Goal: Task Accomplishment & Management: Manage account settings

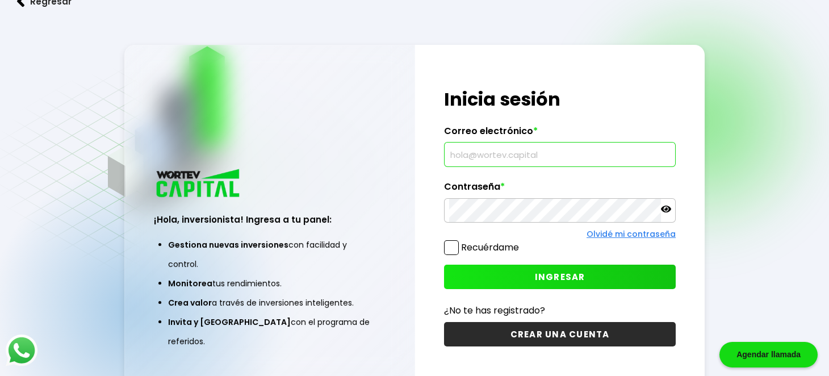
click at [487, 150] on input "text" at bounding box center [559, 154] width 221 height 24
type input "[EMAIL_ADDRESS][DOMAIN_NAME]"
click at [665, 210] on icon at bounding box center [666, 208] width 10 height 7
click at [554, 273] on span "INGRESAR" at bounding box center [560, 277] width 51 height 12
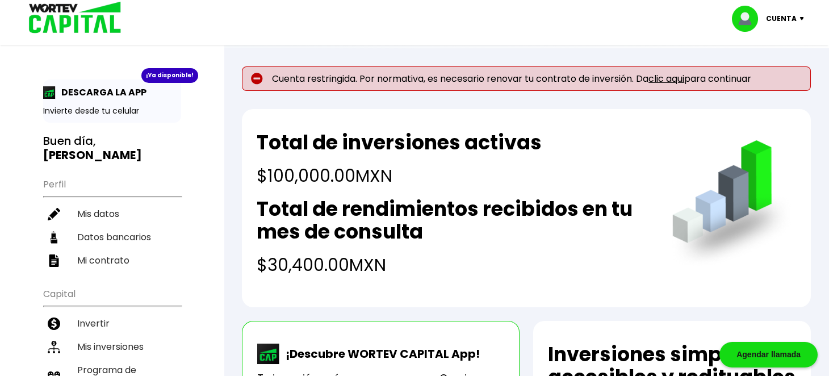
click at [672, 81] on link "clic aqui" at bounding box center [666, 78] width 36 height 13
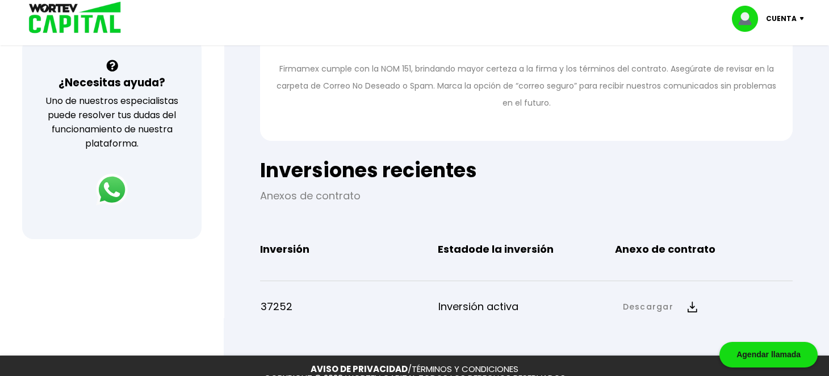
scroll to position [467, 0]
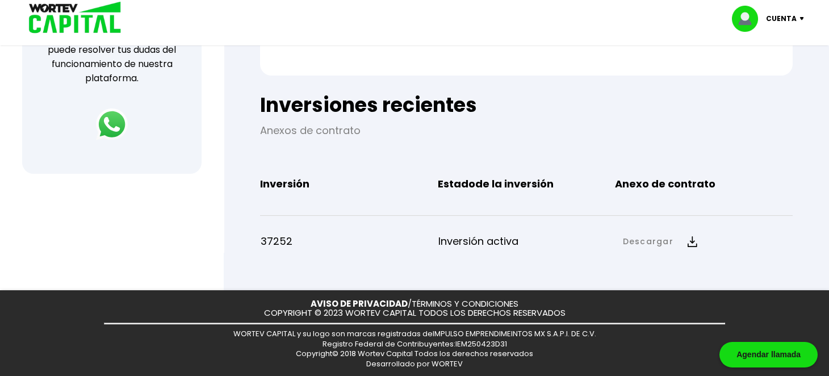
click at [691, 243] on img at bounding box center [692, 241] width 10 height 11
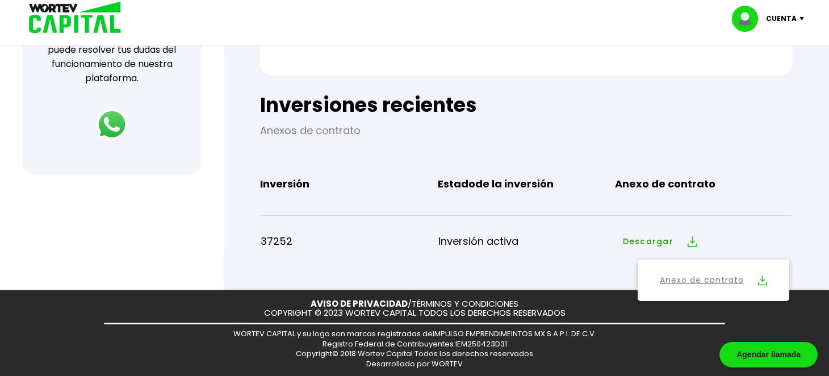
click at [701, 281] on link "Anexo de contrato" at bounding box center [701, 280] width 84 height 14
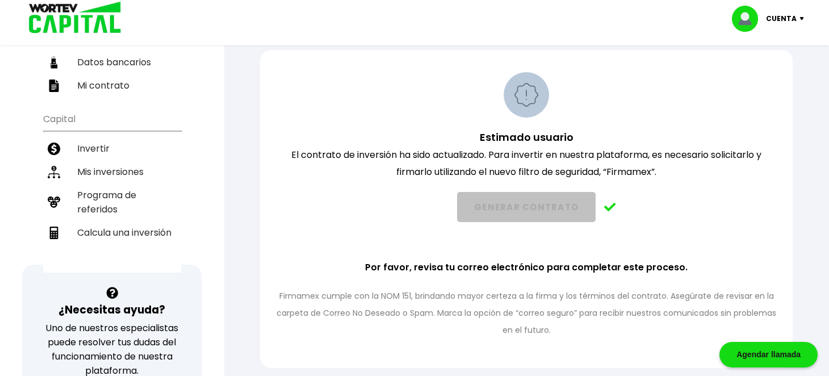
scroll to position [176, 0]
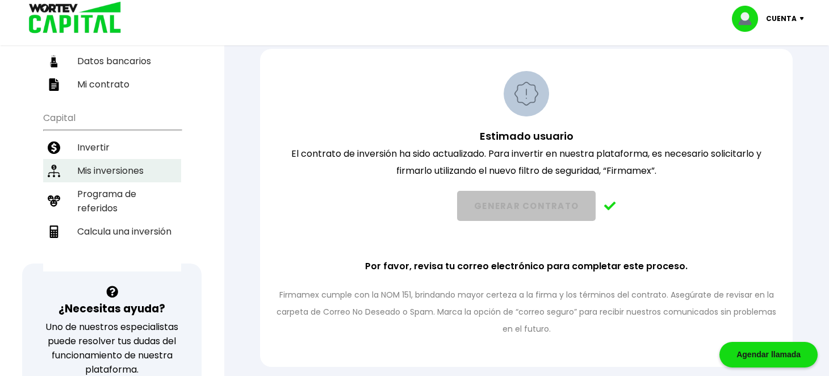
click at [124, 159] on li "Mis inversiones" at bounding box center [112, 170] width 138 height 23
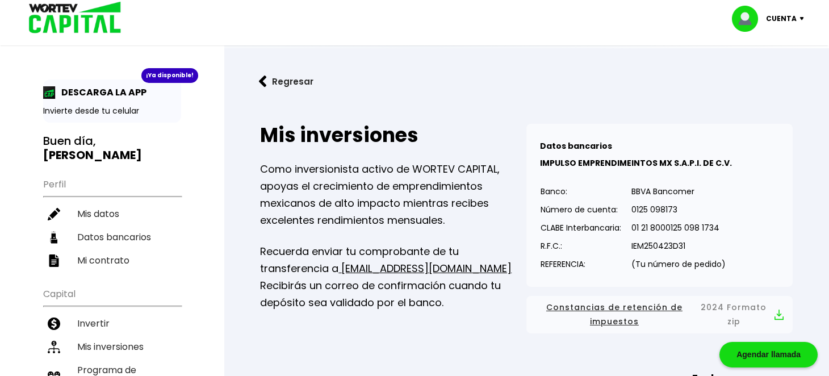
click at [781, 12] on p "Cuenta" at bounding box center [781, 18] width 31 height 17
click at [760, 72] on li "Cerrar sesión" at bounding box center [769, 75] width 91 height 23
